Goal: Task Accomplishment & Management: Manage account settings

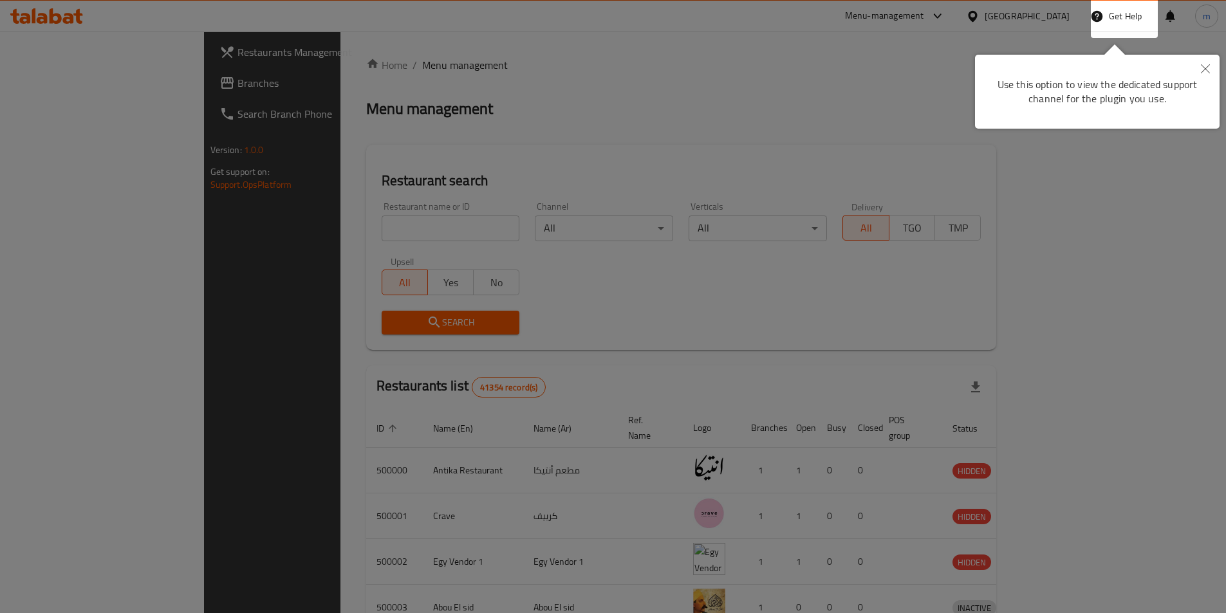
click at [921, 75] on div at bounding box center [613, 306] width 1226 height 613
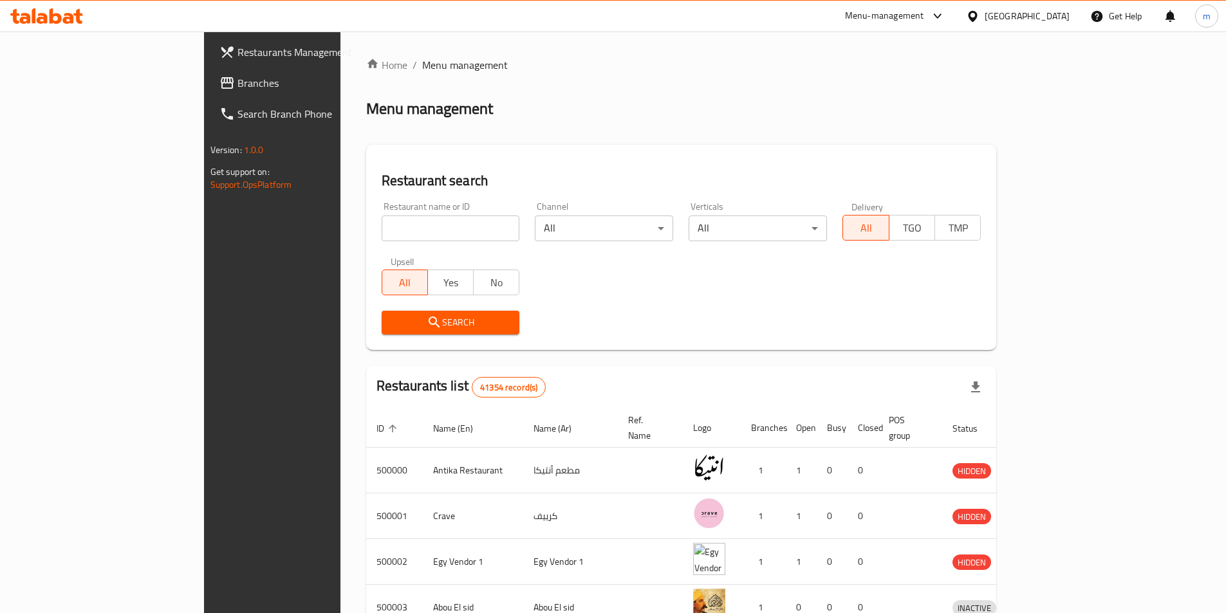
click at [209, 91] on link "Branches" at bounding box center [308, 83] width 199 height 31
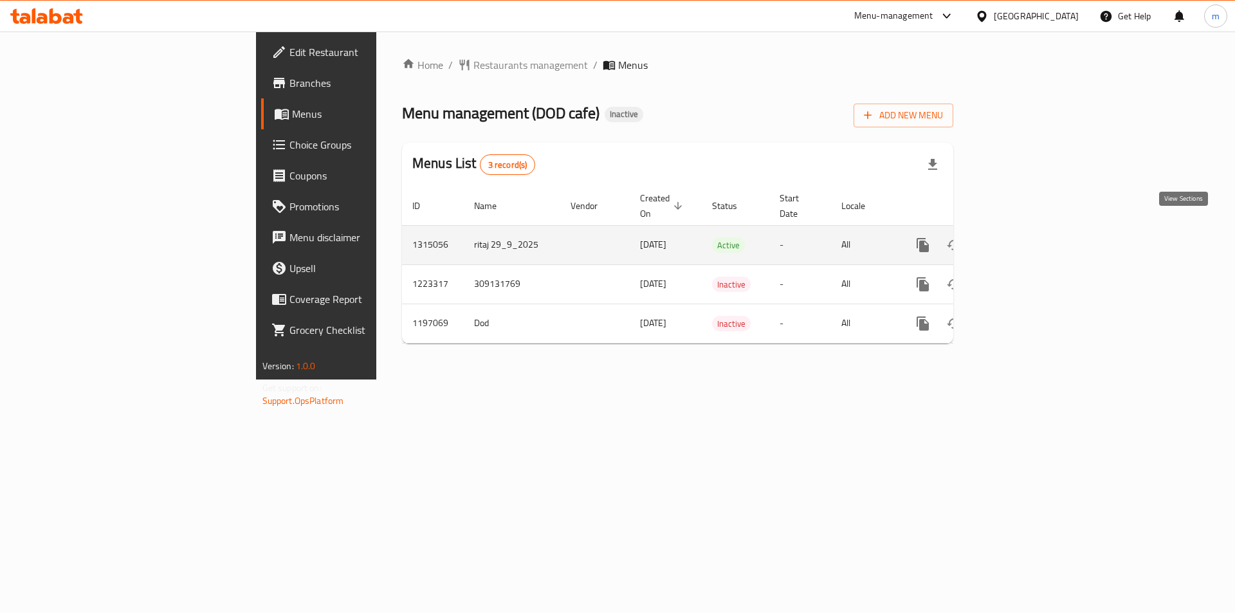
click at [1022, 239] on icon "enhanced table" at bounding box center [1016, 245] width 12 height 12
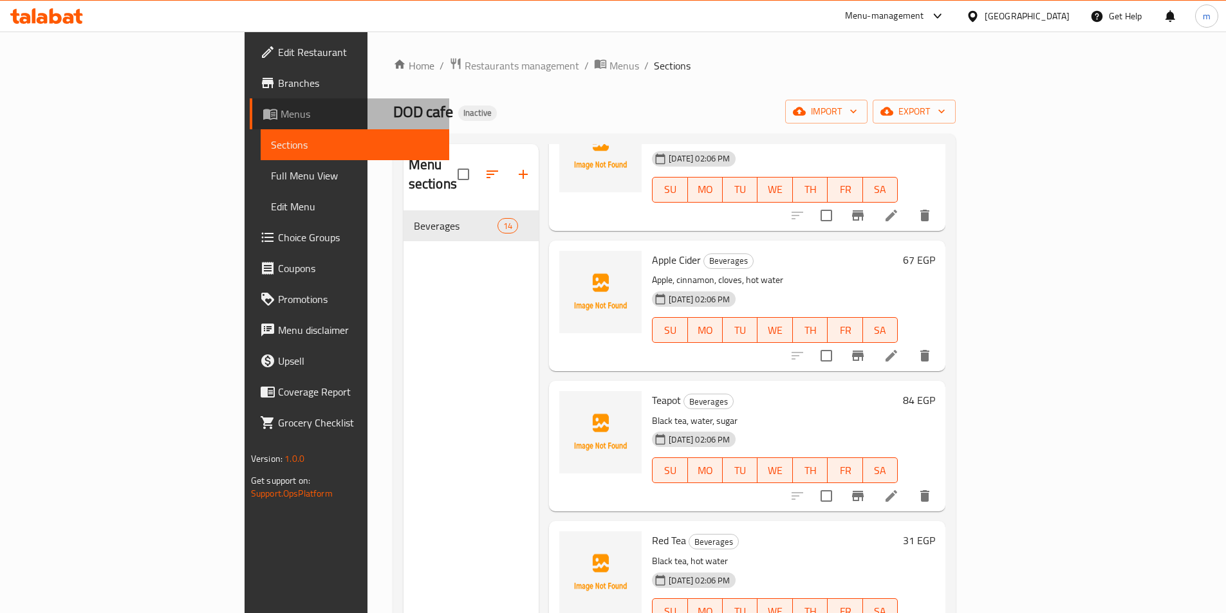
click at [281, 107] on span "Menus" at bounding box center [360, 113] width 158 height 15
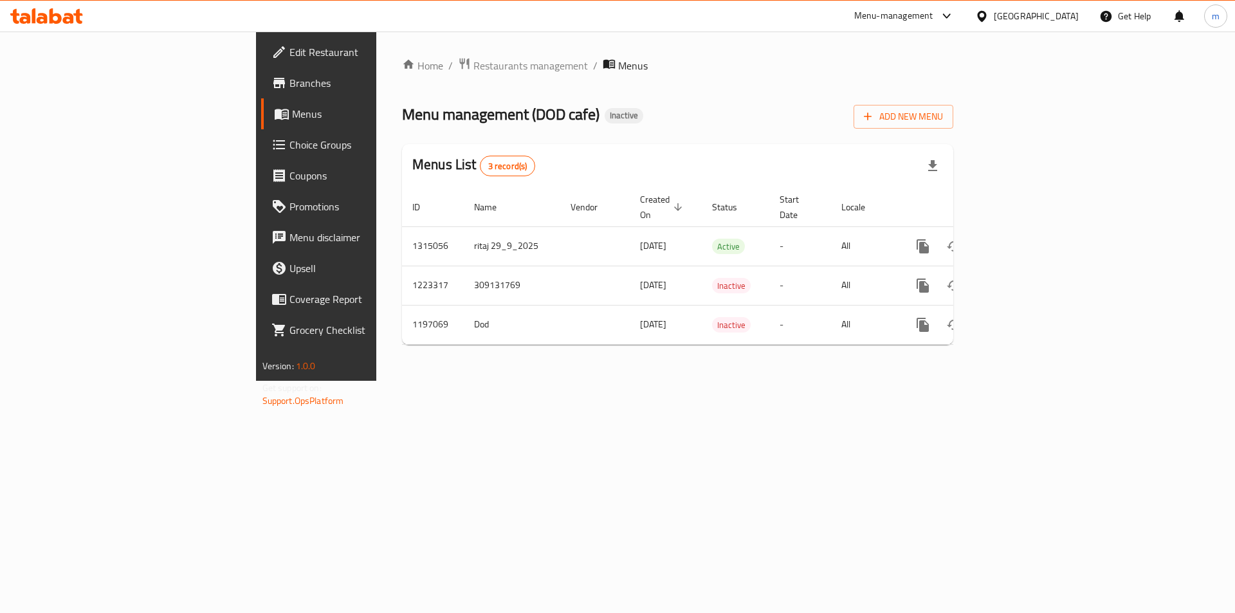
drag, startPoint x: 113, startPoint y: 86, endPoint x: 208, endPoint y: 109, distance: 98.6
click at [290, 86] on span "Branches" at bounding box center [371, 82] width 163 height 15
